Goal: Find specific page/section: Find specific page/section

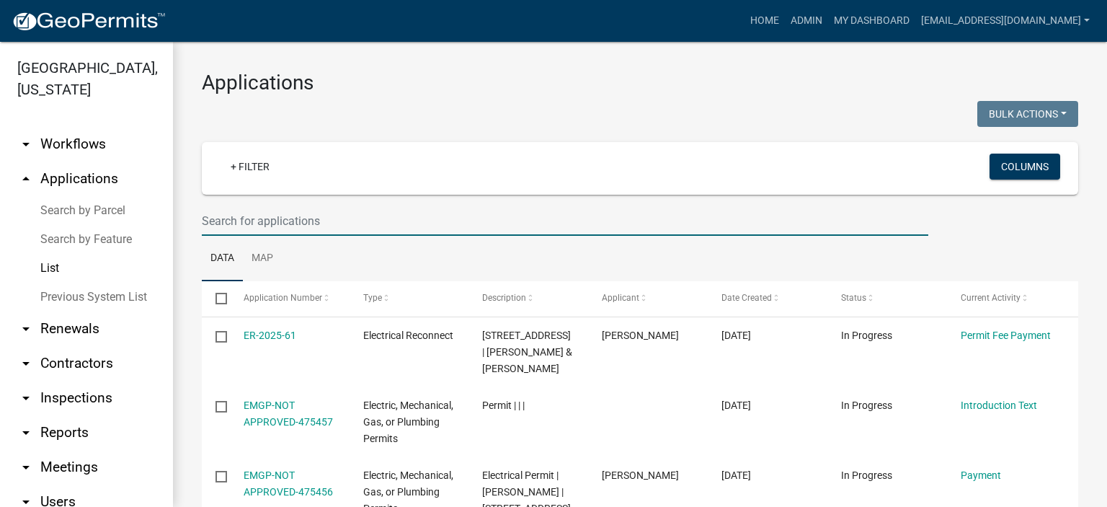
click at [326, 221] on input "text" at bounding box center [565, 221] width 727 height 30
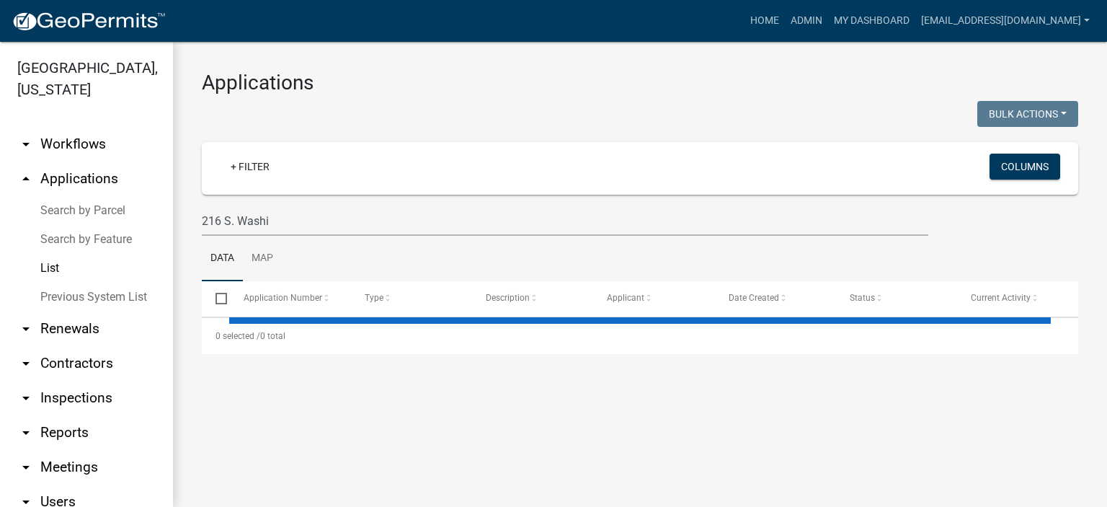
click at [371, 259] on ul "Data Map" at bounding box center [640, 258] width 877 height 45
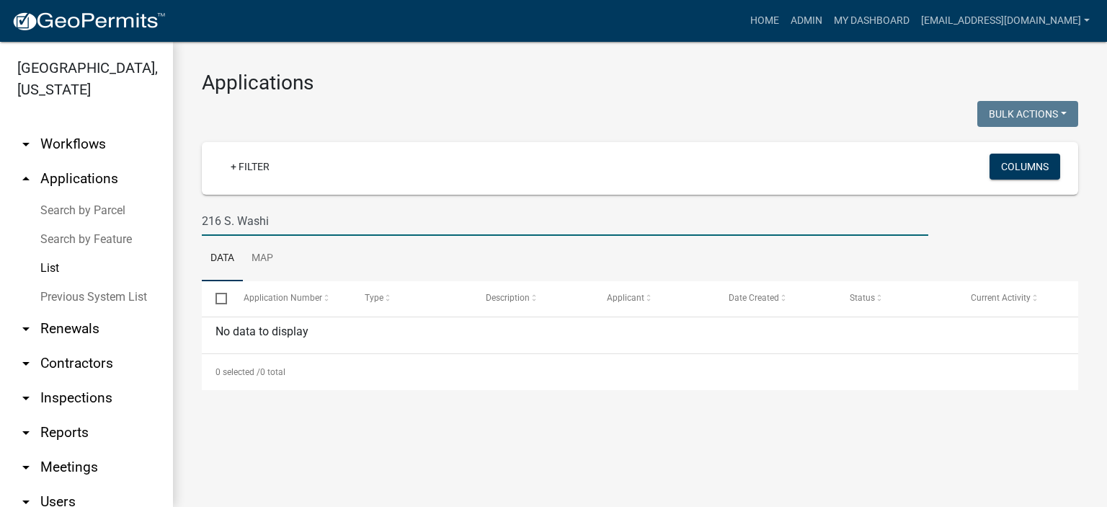
drag, startPoint x: 288, startPoint y: 213, endPoint x: 305, endPoint y: 216, distance: 16.7
click at [293, 214] on input "216 S. Washi" at bounding box center [565, 221] width 727 height 30
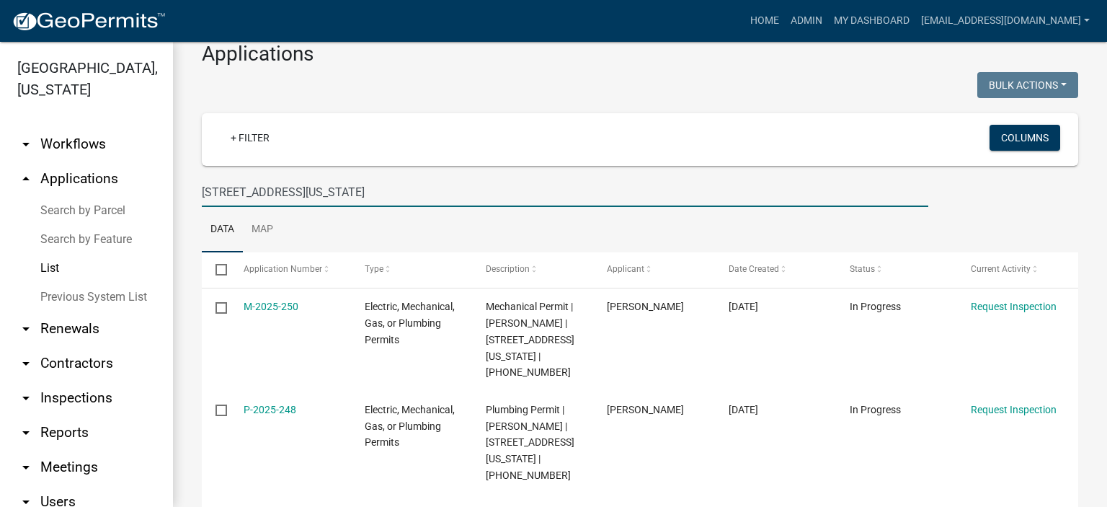
scroll to position [139, 0]
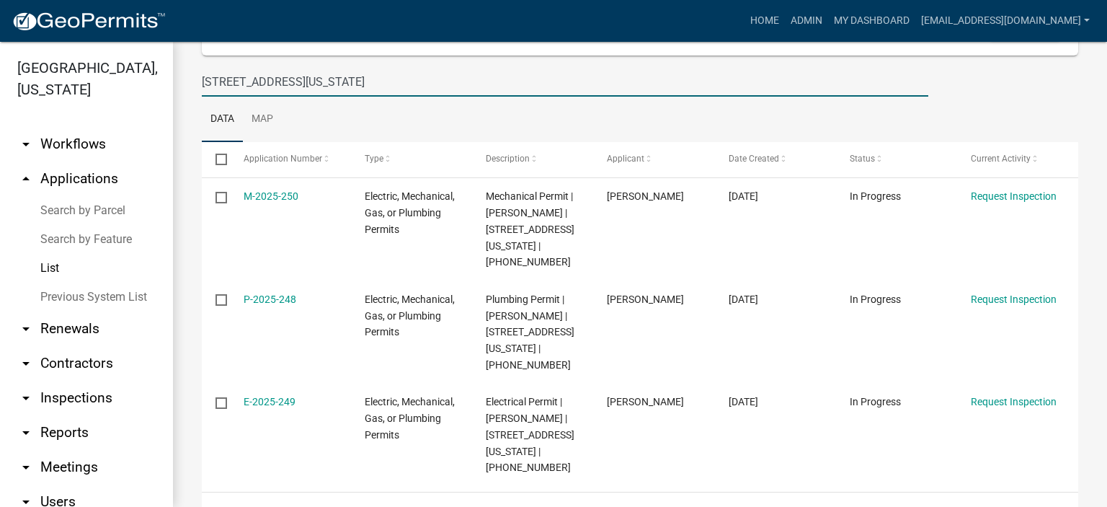
type input "[STREET_ADDRESS][US_STATE]"
click at [72, 297] on link "Previous System List" at bounding box center [86, 297] width 173 height 29
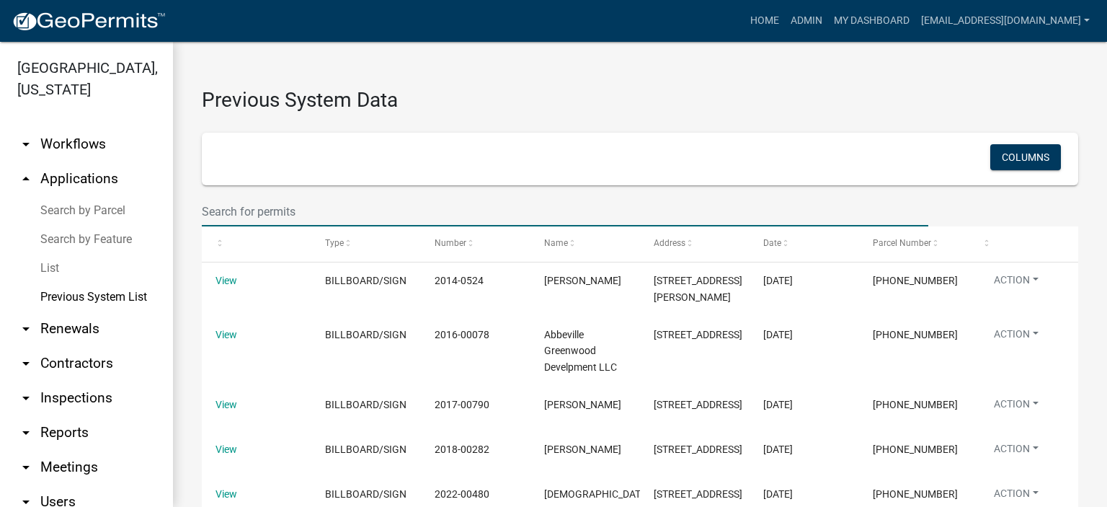
click at [316, 206] on input "text" at bounding box center [565, 212] width 727 height 30
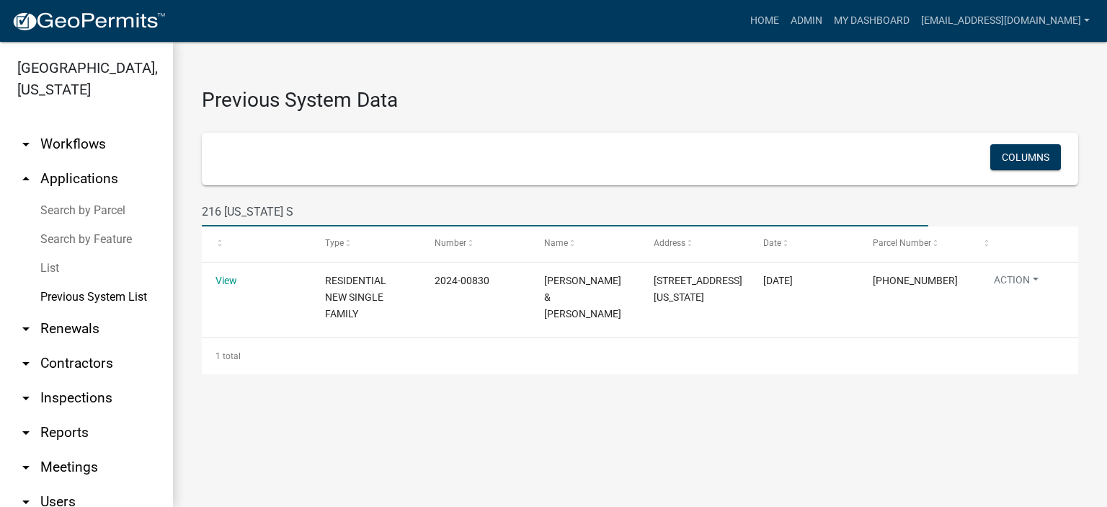
type input "[STREET_ADDRESS][US_STATE]"
